Goal: Information Seeking & Learning: Learn about a topic

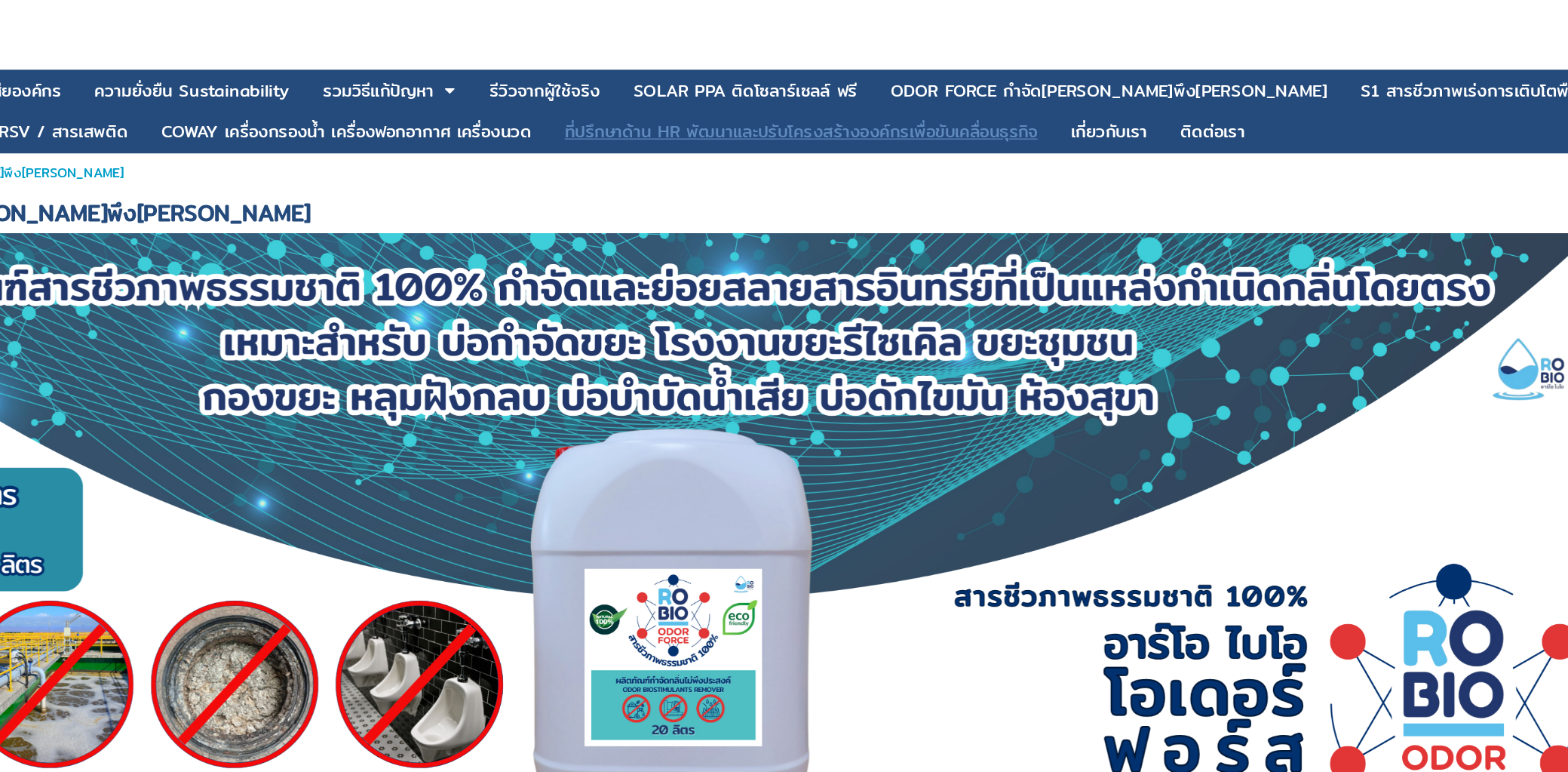
click at [826, 111] on div "ที่ปรึกษาด้าน HR พัฒนาและปรับโครงสร้างองค์กรเพื่อขับเคลื่อนธุรกิจ" at bounding box center [884, 107] width 384 height 13
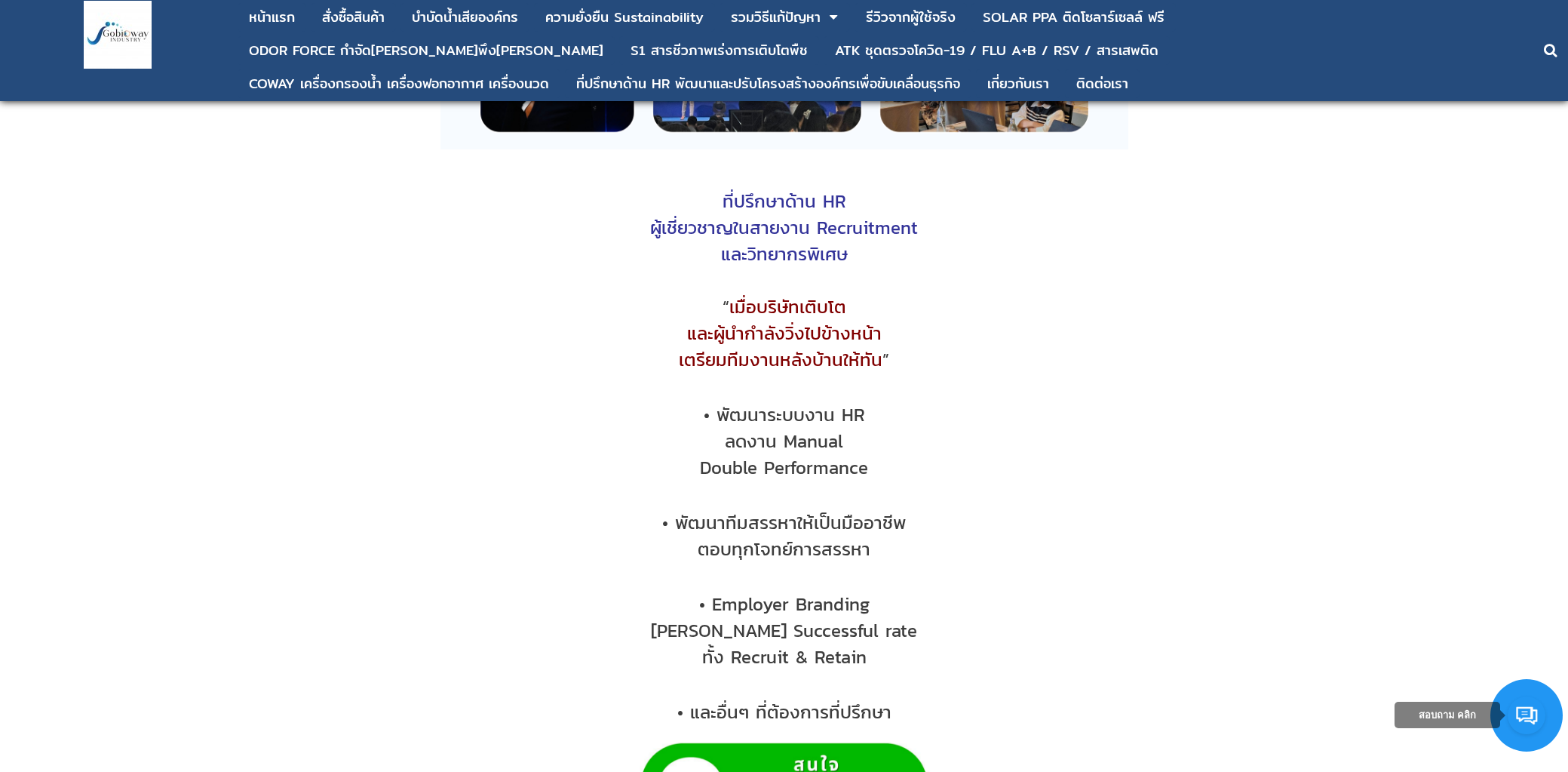
scroll to position [1467, 0]
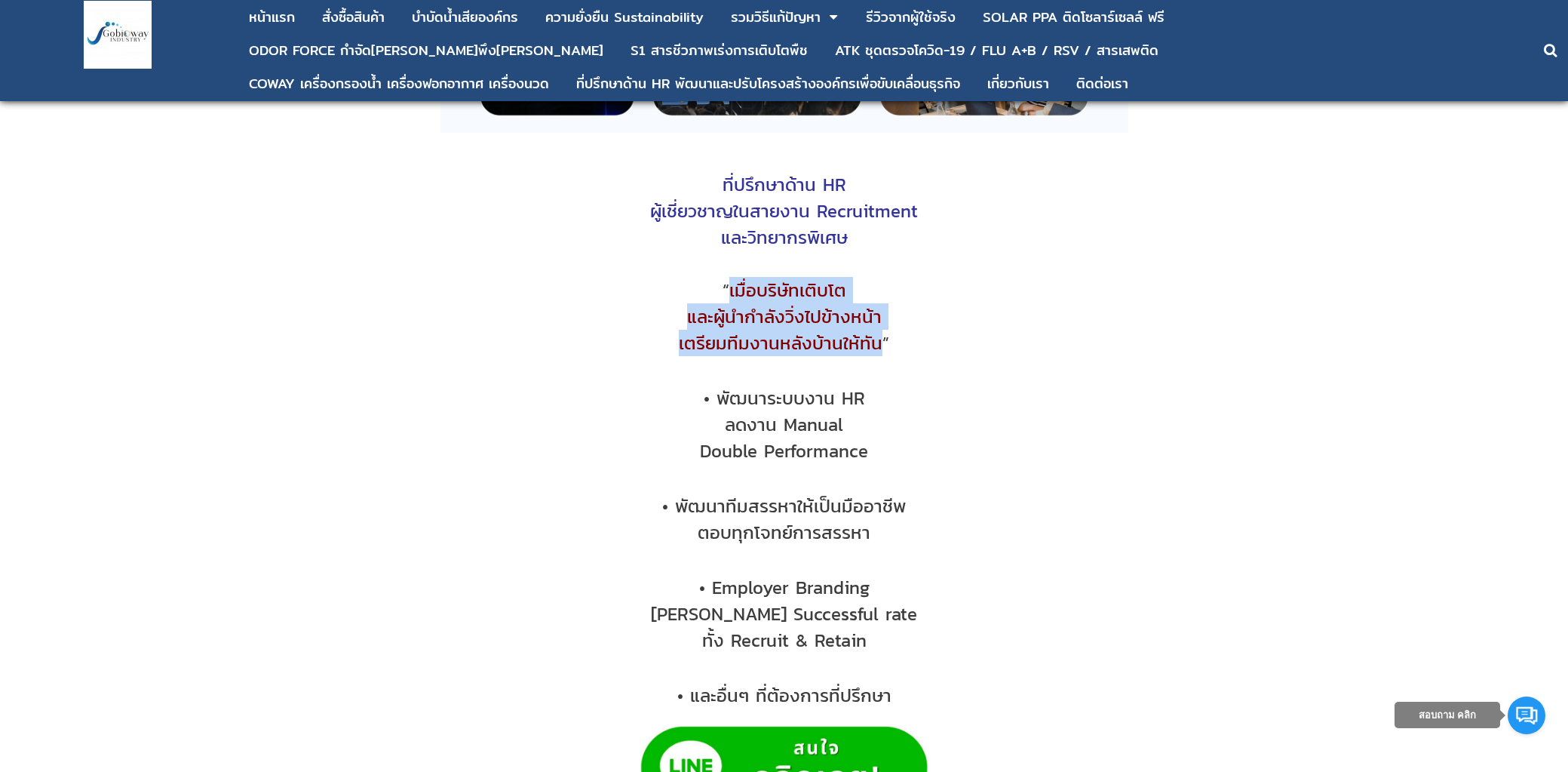
drag, startPoint x: 729, startPoint y: 294, endPoint x: 881, endPoint y: 349, distance: 161.6
click at [881, 349] on div "ที่ปรึกษาด้าน HR ผู้เชี่ยวชาญในสายงาน Recruitment และวิทยากรพิเศษ “ เมื่อบริษัท…" at bounding box center [784, 508] width 1521 height 1557
copy div "เมื่อบริษัทเติบโต และผู้นำกำลังวิ่งไปข้างหน้า เตรียมทีมงานหลังบ้านให้ทัน"
